Goal: Task Accomplishment & Management: Use online tool/utility

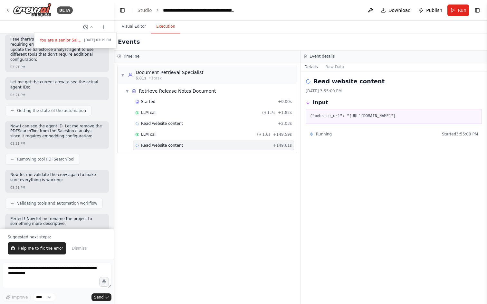
scroll to position [1002, 0]
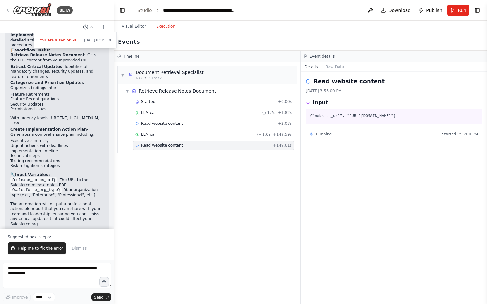
click at [203, 145] on div "Read website content + 149.61s" at bounding box center [213, 145] width 157 height 5
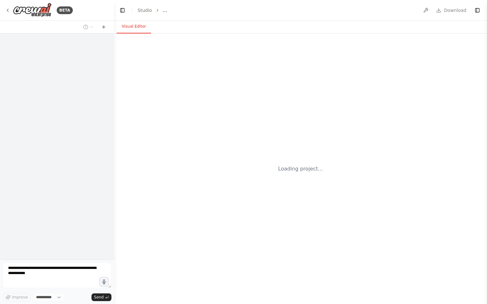
select select "****"
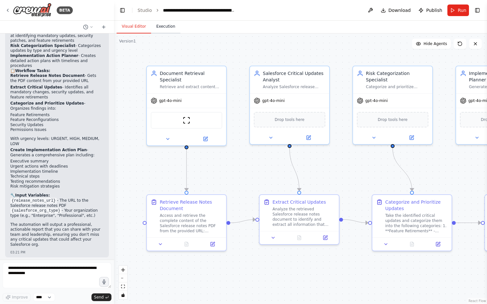
scroll to position [971, 0]
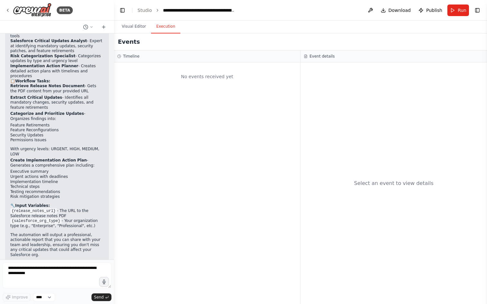
click at [157, 26] on button "Execution" at bounding box center [165, 27] width 29 height 14
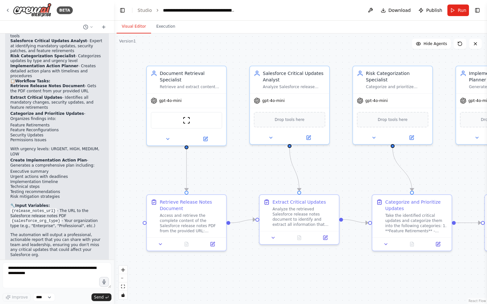
click at [141, 24] on button "Visual Editor" at bounding box center [134, 27] width 34 height 14
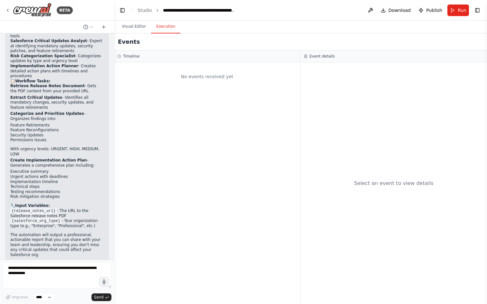
click at [165, 28] on button "Execution" at bounding box center [165, 27] width 29 height 14
click at [454, 13] on button "Run" at bounding box center [459, 11] width 22 height 12
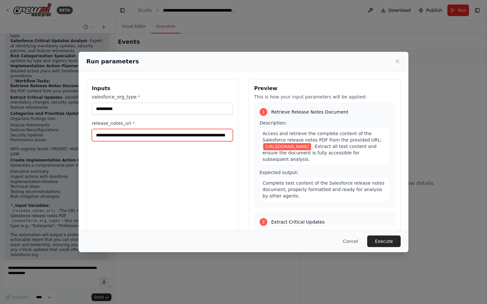
click at [217, 132] on input "**********" at bounding box center [162, 135] width 141 height 12
drag, startPoint x: 189, startPoint y: 135, endPoint x: 225, endPoint y: 136, distance: 35.8
click at [225, 136] on input "**********" at bounding box center [162, 135] width 141 height 12
click at [357, 243] on button "Cancel" at bounding box center [350, 242] width 25 height 12
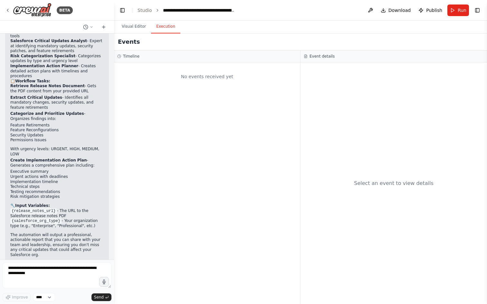
click at [120, 57] on circle at bounding box center [119, 56] width 3 height 3
click at [457, 14] on button "Run" at bounding box center [459, 11] width 22 height 12
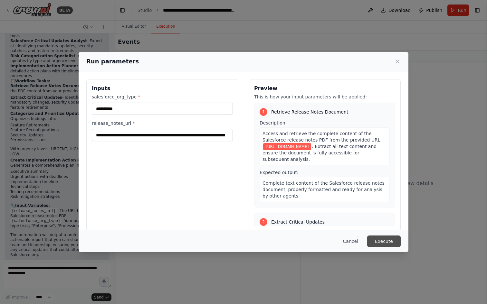
click at [382, 240] on button "Execute" at bounding box center [384, 242] width 34 height 12
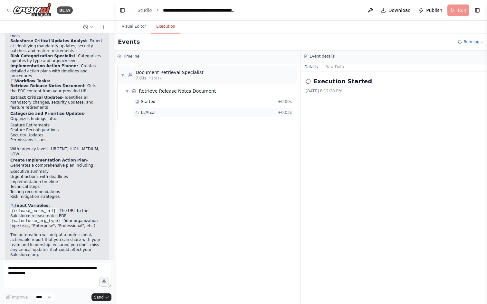
click at [152, 112] on span "LLM call" at bounding box center [148, 112] width 15 height 5
click at [168, 125] on span "Read website content" at bounding box center [162, 123] width 42 height 5
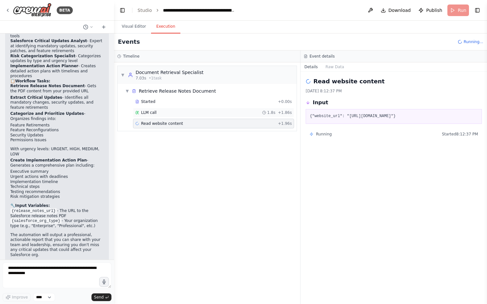
click at [199, 110] on div "LLM call 1.8s + 1.86s" at bounding box center [213, 113] width 161 height 10
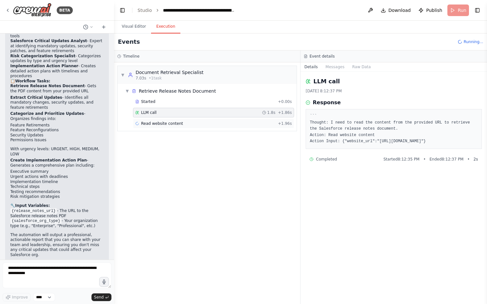
click at [189, 121] on div "Read website content + 1.96s" at bounding box center [213, 124] width 161 height 10
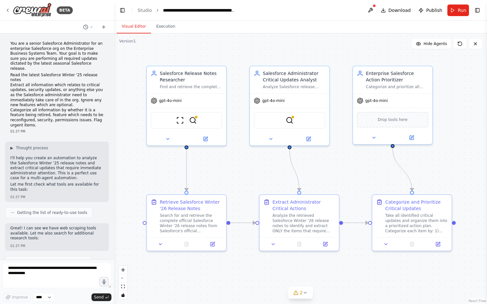
scroll to position [561, 0]
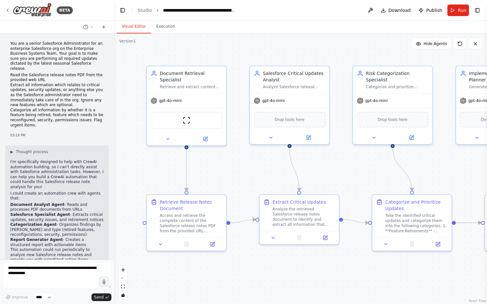
scroll to position [981, 0]
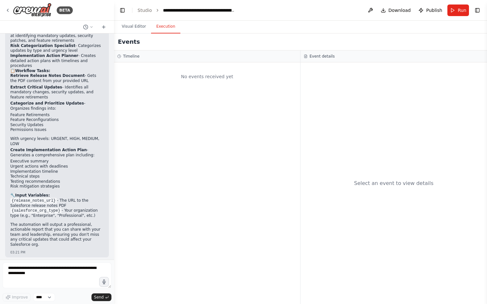
click at [158, 31] on button "Execution" at bounding box center [165, 27] width 29 height 14
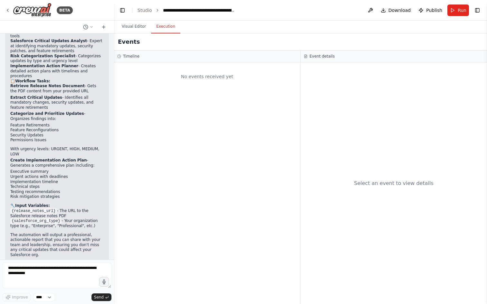
click at [168, 58] on div "Timeline" at bounding box center [207, 56] width 180 height 5
click at [118, 60] on div "Timeline" at bounding box center [207, 57] width 186 height 12
click at [88, 27] on button at bounding box center [88, 27] width 15 height 8
click at [138, 135] on div "No events received yet" at bounding box center [207, 184] width 186 height 242
click at [235, 23] on div "Visual Editor Execution" at bounding box center [300, 27] width 373 height 13
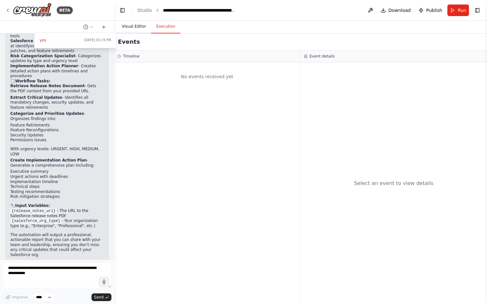
click at [138, 26] on button "Visual Editor" at bounding box center [134, 27] width 34 height 14
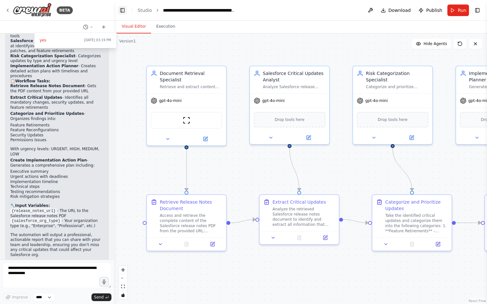
click at [119, 9] on button "Toggle Left Sidebar" at bounding box center [122, 10] width 9 height 9
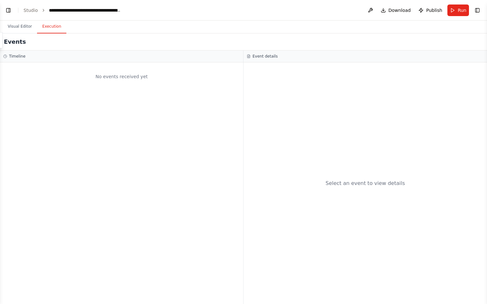
click at [48, 27] on button "Execution" at bounding box center [51, 27] width 29 height 14
click at [7, 8] on button "Toggle Left Sidebar" at bounding box center [8, 10] width 9 height 9
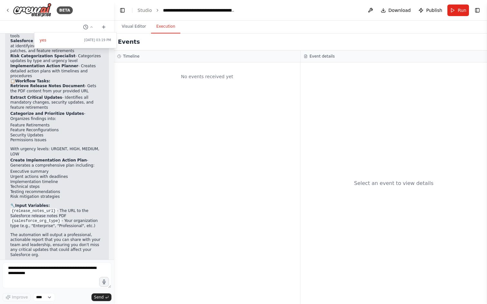
click at [8, 9] on div at bounding box center [57, 152] width 114 height 304
click at [7, 9] on icon at bounding box center [7, 10] width 5 height 5
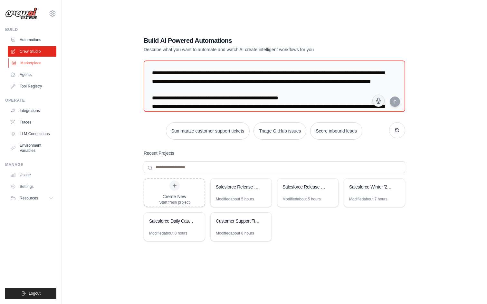
click at [38, 62] on link "Marketplace" at bounding box center [32, 63] width 49 height 10
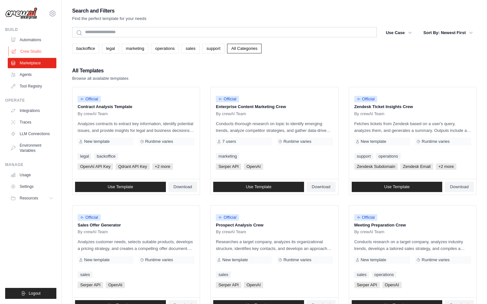
click at [35, 53] on link "Crew Studio" at bounding box center [32, 51] width 49 height 10
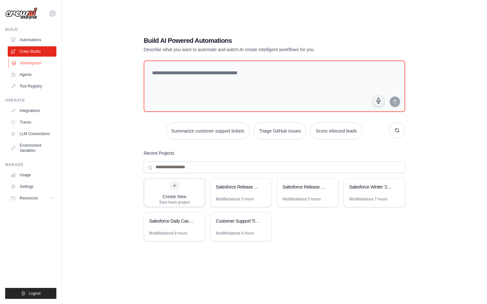
click at [35, 62] on link "Marketplace" at bounding box center [32, 63] width 49 height 10
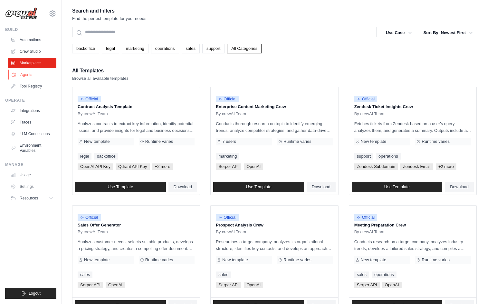
click at [31, 72] on link "Agents" at bounding box center [32, 75] width 49 height 10
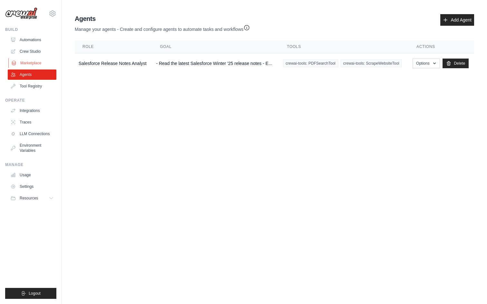
click at [34, 65] on link "Marketplace" at bounding box center [32, 63] width 49 height 10
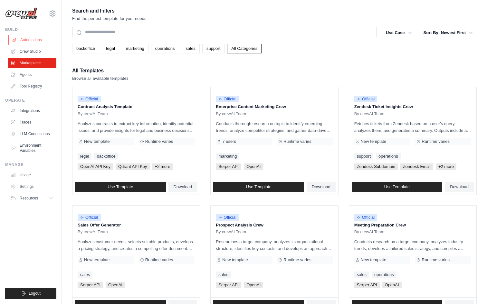
click at [30, 40] on link "Automations" at bounding box center [32, 40] width 49 height 10
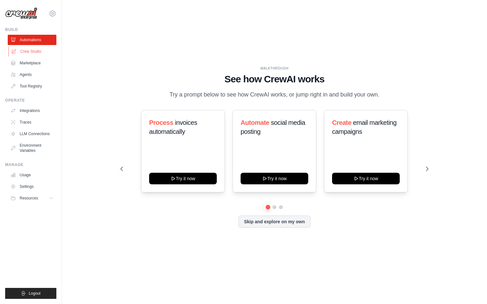
click at [32, 52] on link "Crew Studio" at bounding box center [32, 51] width 49 height 10
